Goal: Task Accomplishment & Management: Use online tool/utility

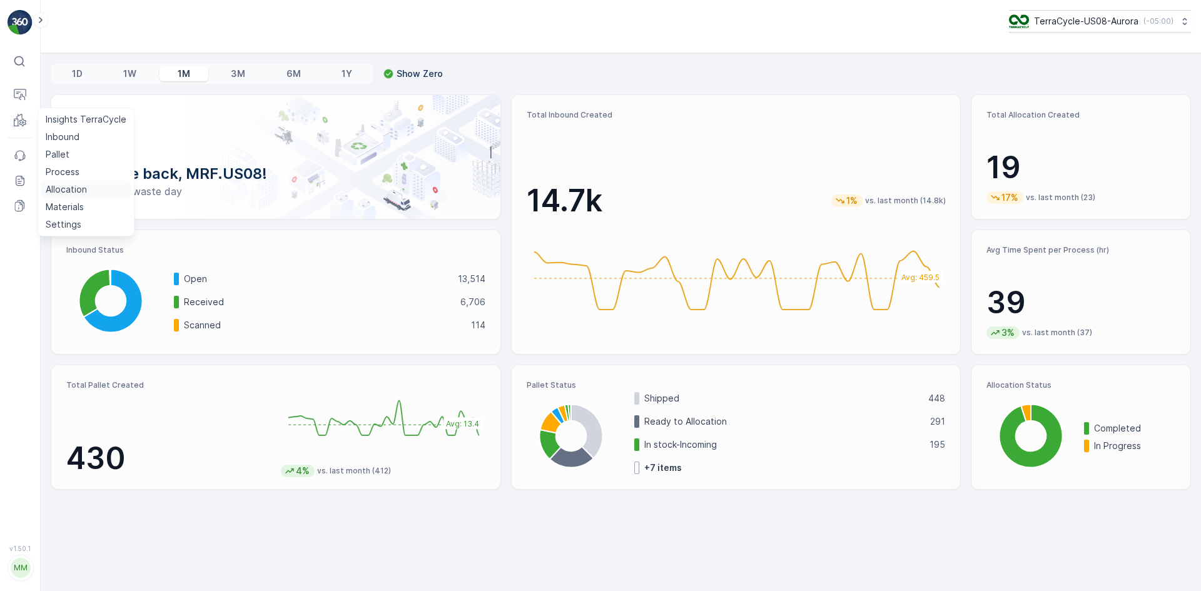
click at [69, 185] on p "Allocation" at bounding box center [66, 189] width 41 height 13
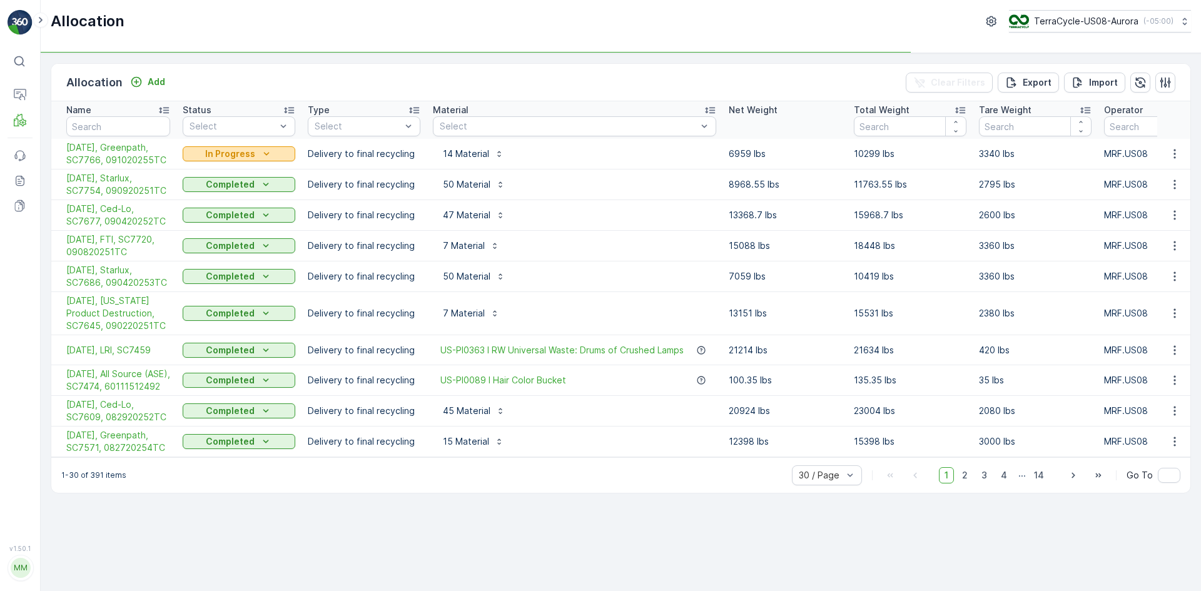
click at [277, 156] on div "In Progress" at bounding box center [239, 154] width 103 height 13
click at [222, 205] on span "Completed" at bounding box center [213, 207] width 47 height 13
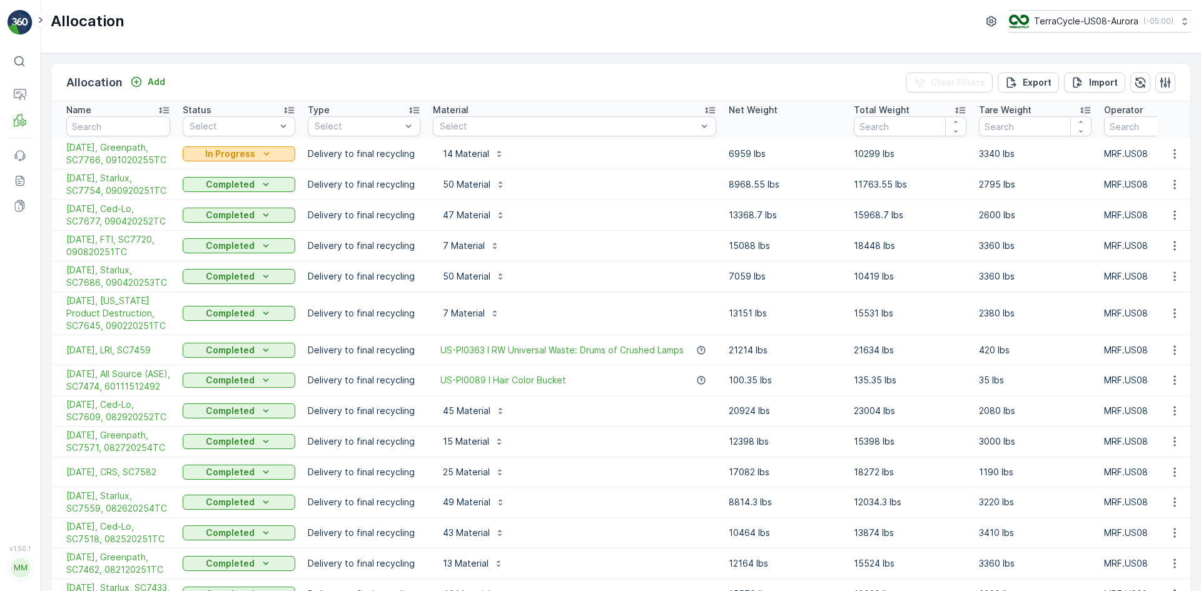
click at [225, 158] on p "In Progress" at bounding box center [230, 154] width 50 height 13
click at [202, 210] on span "Completed" at bounding box center [213, 207] width 47 height 13
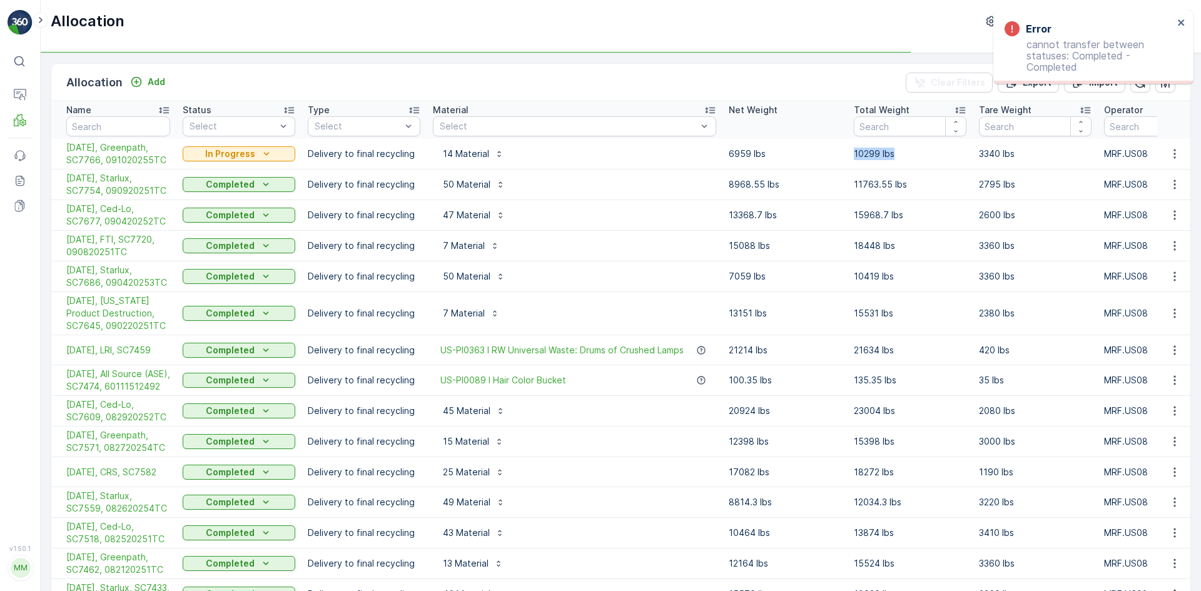
drag, startPoint x: 852, startPoint y: 154, endPoint x: 899, endPoint y: 154, distance: 46.9
click at [899, 154] on td "10299 lbs" at bounding box center [910, 154] width 125 height 31
copy p "10299 lbs"
click at [1170, 146] on button "button" at bounding box center [1175, 153] width 23 height 15
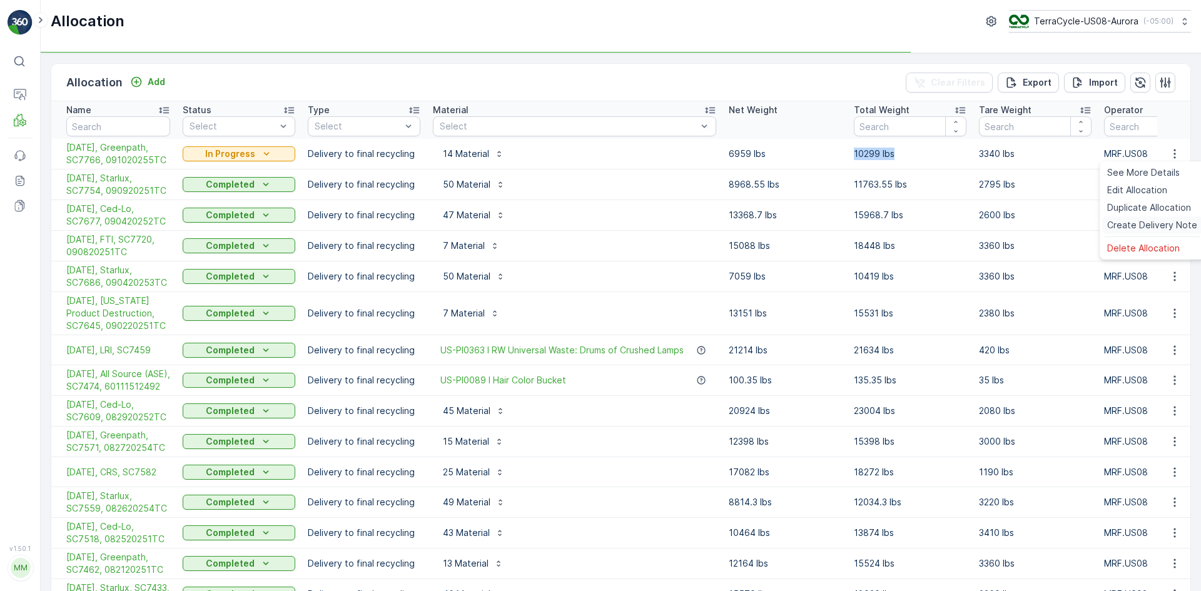
click at [1145, 225] on span "Create Delivery Note" at bounding box center [1153, 225] width 90 height 13
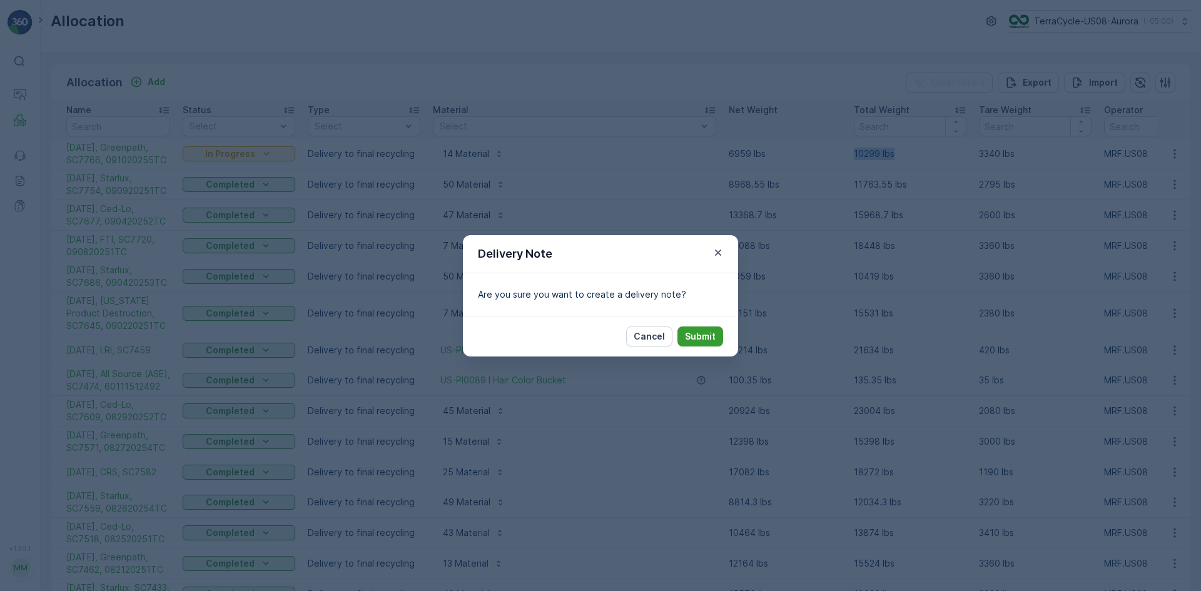
click at [694, 338] on p "Submit" at bounding box center [700, 336] width 31 height 13
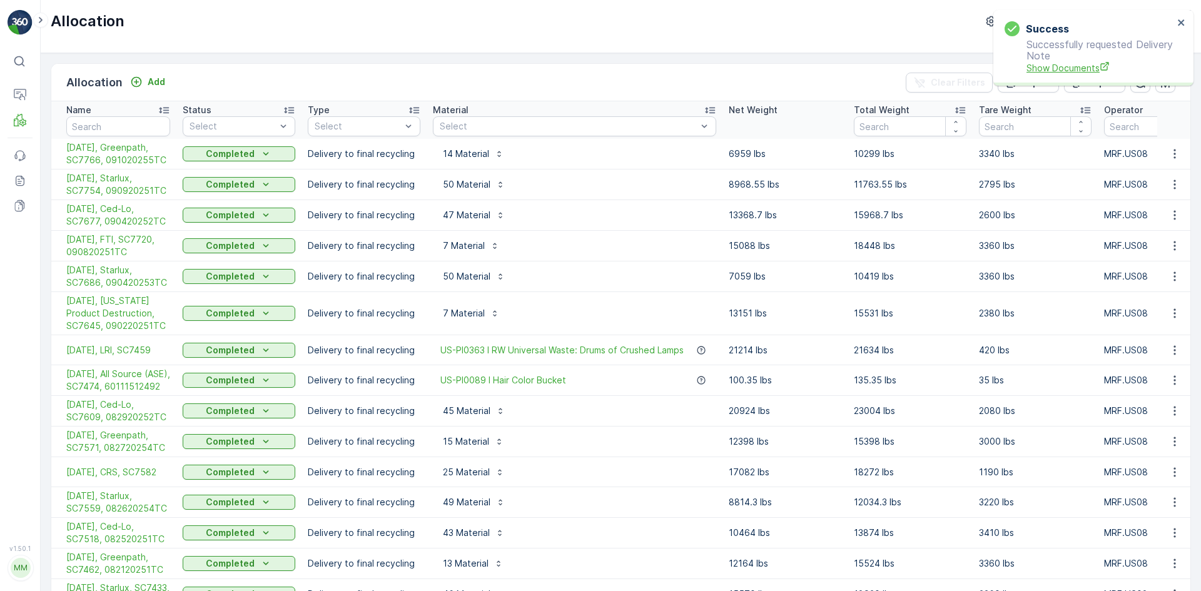
click at [1069, 71] on span "Show Documents" at bounding box center [1100, 67] width 147 height 13
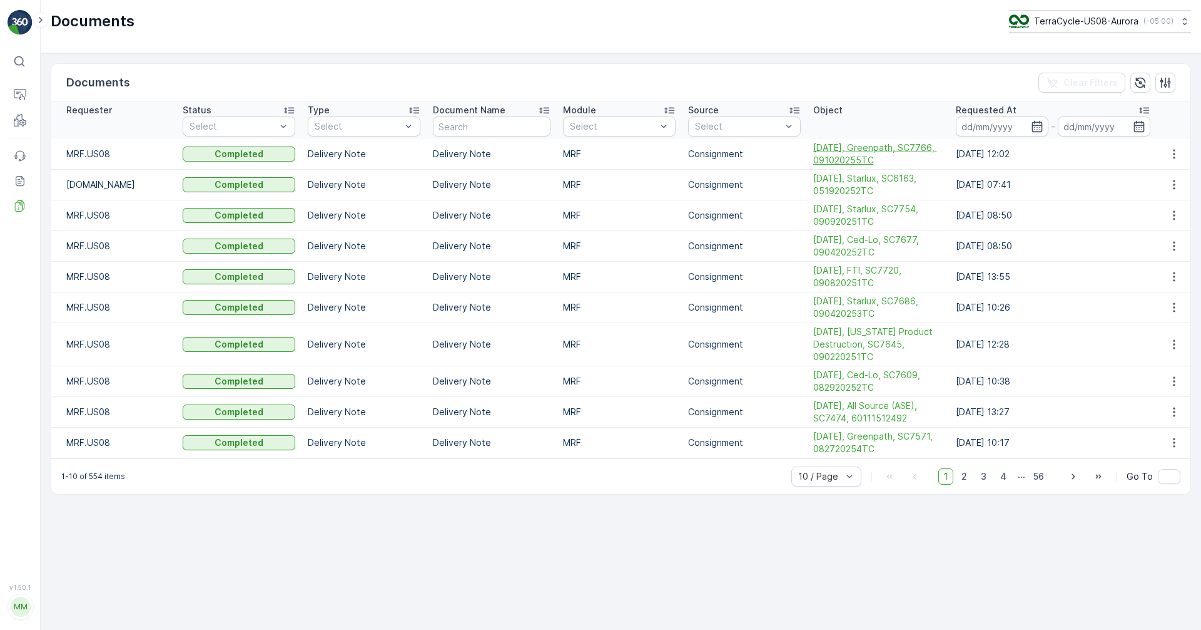
click at [861, 151] on span "[DATE], Greenpath, SC7766, 091020255TC" at bounding box center [878, 153] width 131 height 25
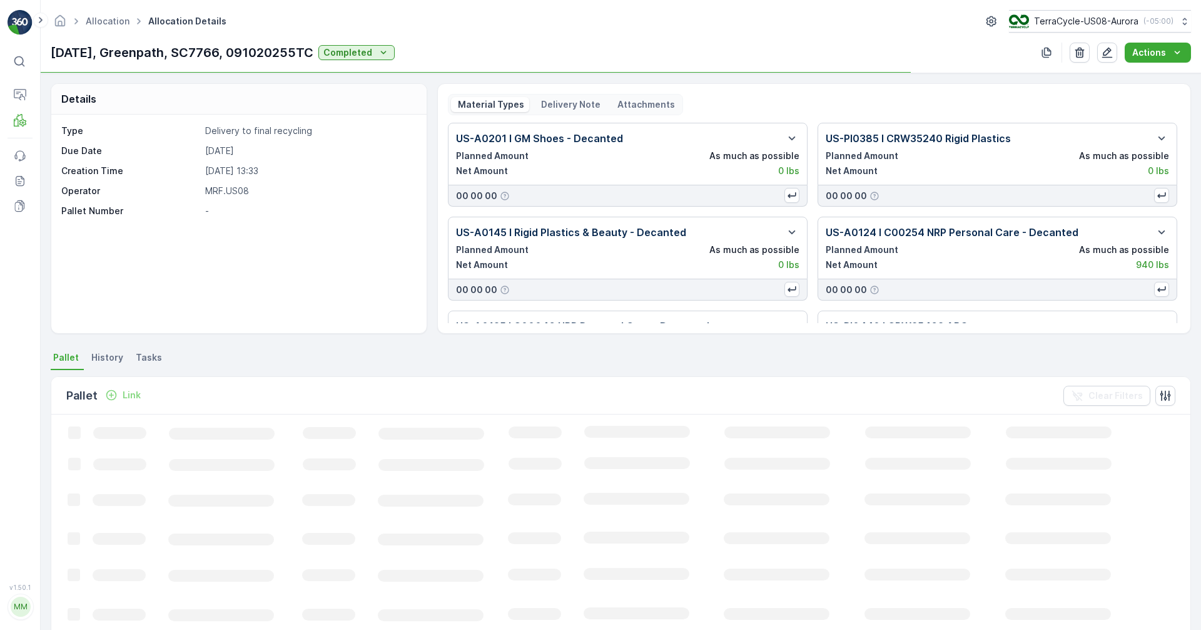
click at [567, 107] on p "Delivery Note" at bounding box center [569, 104] width 61 height 13
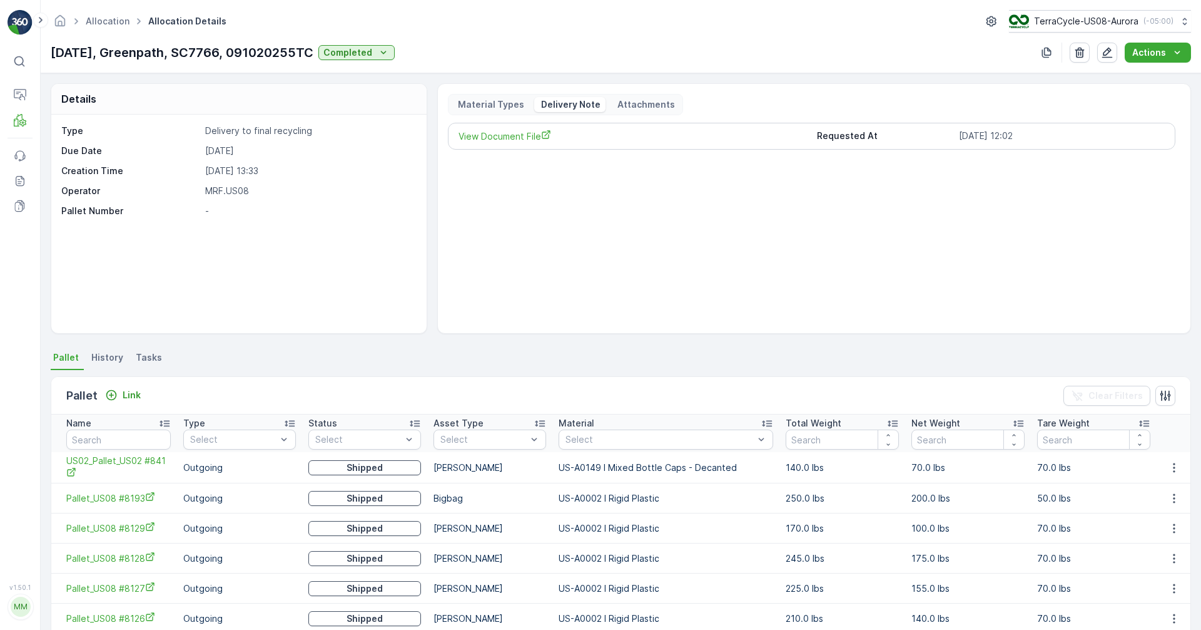
click at [574, 98] on div "Delivery Note" at bounding box center [569, 104] width 71 height 15
click at [533, 135] on span "View Document File" at bounding box center [633, 136] width 348 height 13
